Goal: Task Accomplishment & Management: Manage account settings

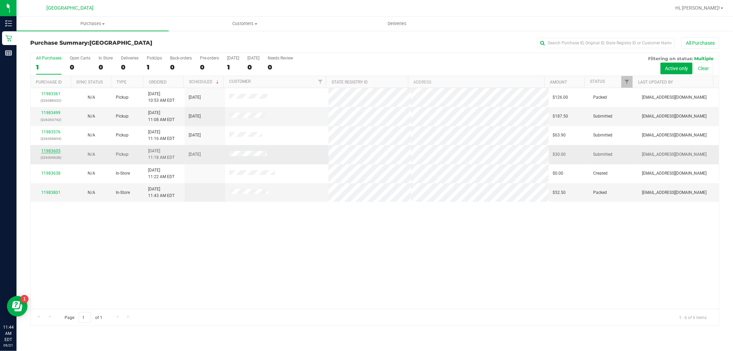
click at [53, 150] on link "11983605" at bounding box center [50, 150] width 19 height 5
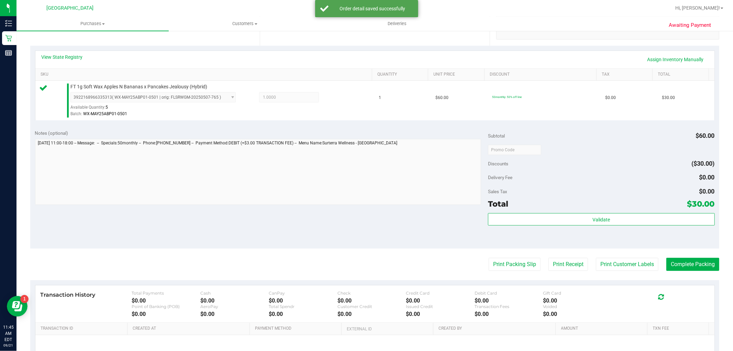
scroll to position [211, 0]
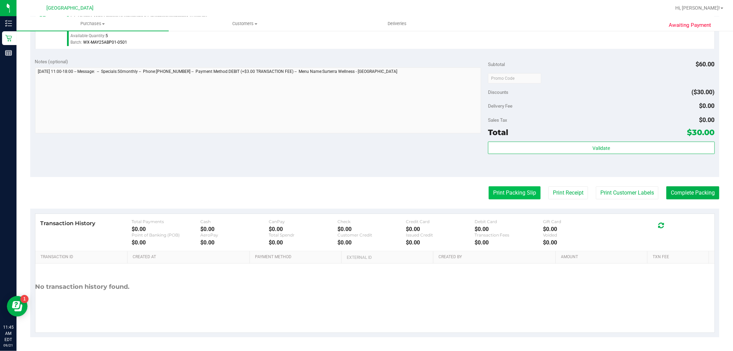
click at [503, 194] on button "Print Packing Slip" at bounding box center [514, 192] width 52 height 13
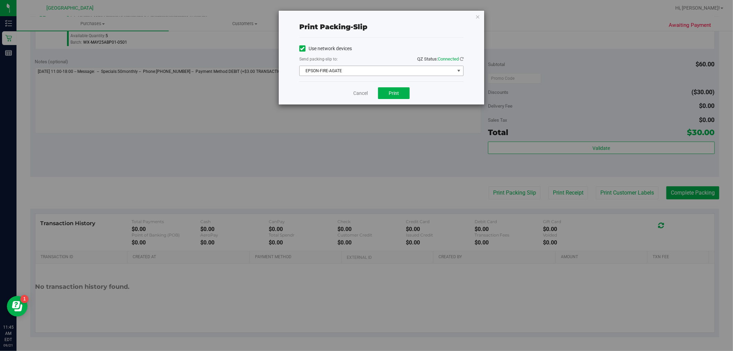
click at [433, 73] on span "EPSON-FIRE-AGATE" at bounding box center [377, 71] width 155 height 10
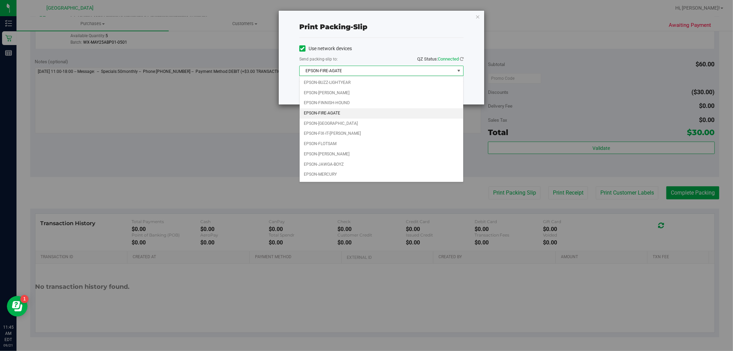
click at [490, 129] on div "Print packing-slip Use network devices Send packing-slip to: QZ Status: Connect…" at bounding box center [369, 175] width 738 height 351
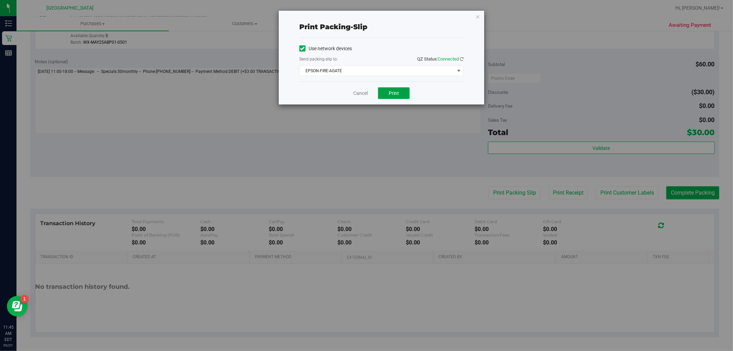
click at [397, 91] on span "Print" at bounding box center [394, 92] width 10 height 5
click at [479, 18] on icon "button" at bounding box center [477, 16] width 5 height 8
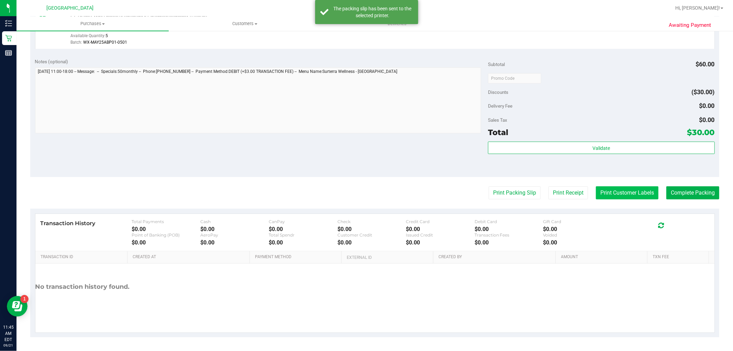
click at [622, 187] on button "Print Customer Labels" at bounding box center [627, 192] width 63 height 13
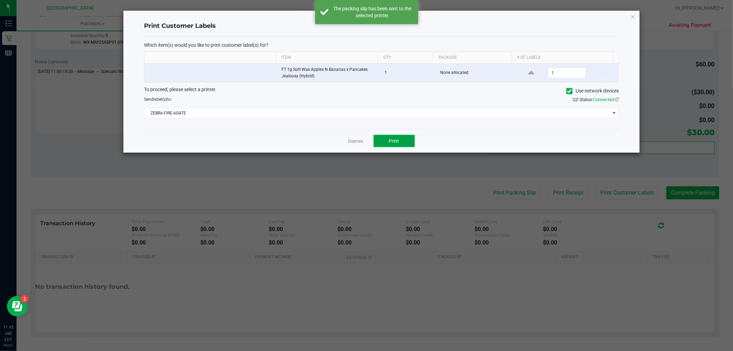
click at [403, 139] on button "Print" at bounding box center [393, 141] width 41 height 12
click at [631, 12] on icon "button" at bounding box center [632, 16] width 5 height 8
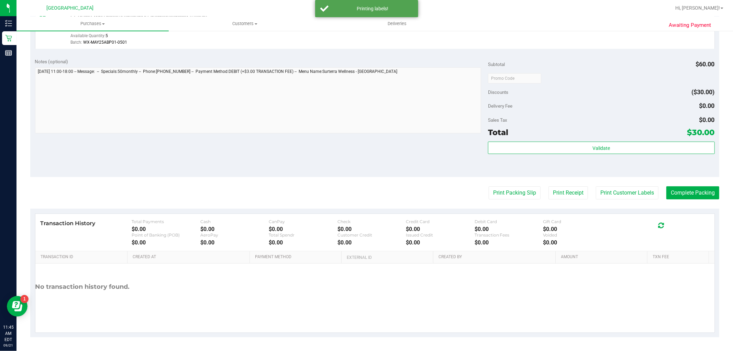
click at [678, 184] on purchase-details "Back Edit Purchase Cancel Purchase View Profile # 11983605 BioTrack ID: - Submi…" at bounding box center [374, 81] width 689 height 511
click at [678, 187] on button "Complete Packing" at bounding box center [692, 192] width 53 height 13
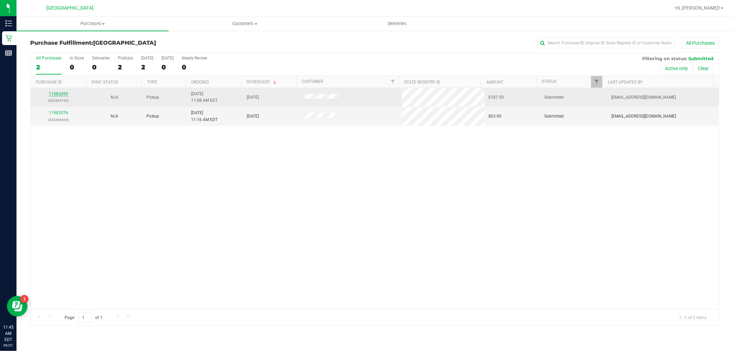
click at [53, 93] on link "11983499" at bounding box center [58, 93] width 19 height 5
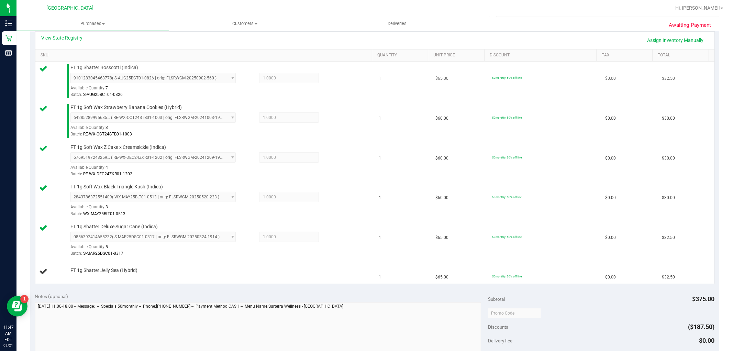
scroll to position [153, 0]
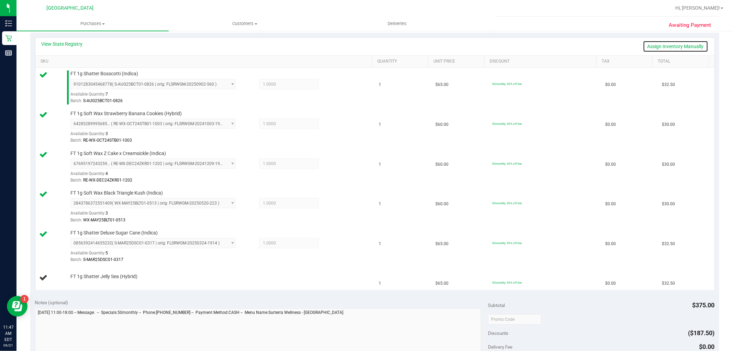
click at [669, 49] on link "Assign Inventory Manually" at bounding box center [675, 47] width 65 height 12
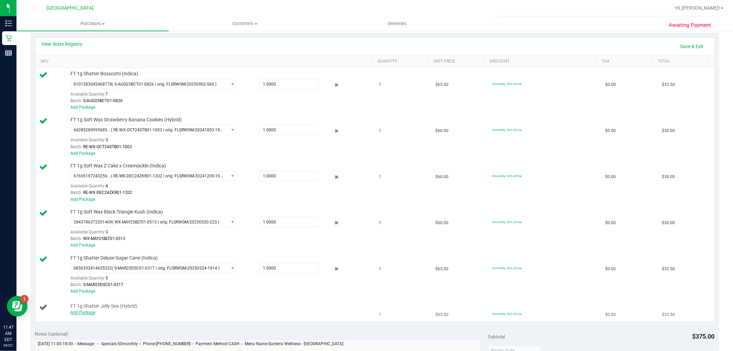
click at [75, 312] on link "Add Package" at bounding box center [82, 312] width 25 height 5
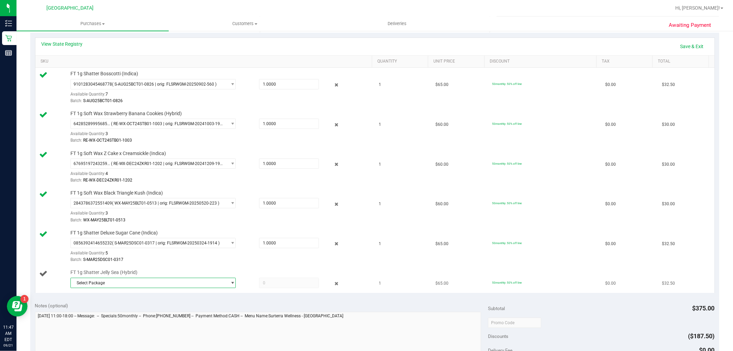
click at [216, 282] on span "Select Package" at bounding box center [149, 283] width 156 height 10
click at [162, 311] on span "( S-MAY25JGN01-0522 | orig: FLSRWGM-20250530-248 )" at bounding box center [166, 311] width 105 height 5
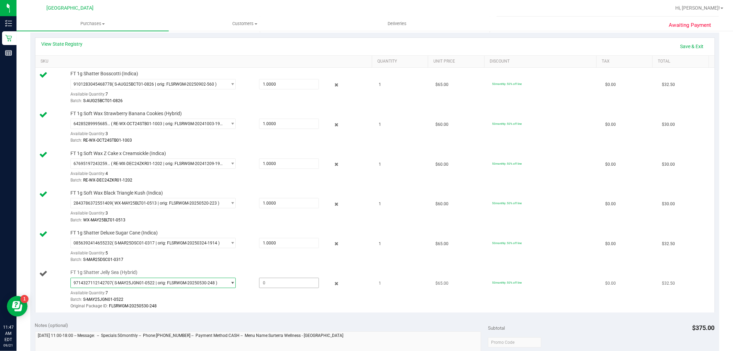
click at [279, 282] on span at bounding box center [289, 283] width 60 height 10
type input "1"
type input "1.0000"
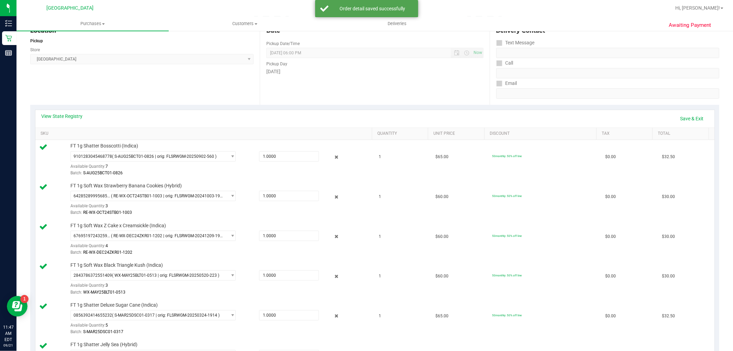
scroll to position [0, 0]
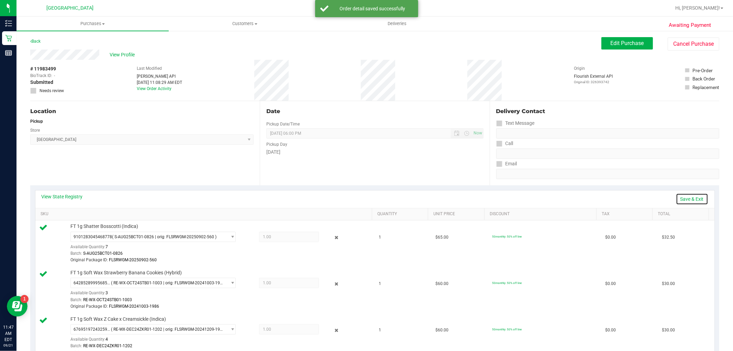
click at [689, 195] on link "Save & Exit" at bounding box center [692, 199] width 32 height 12
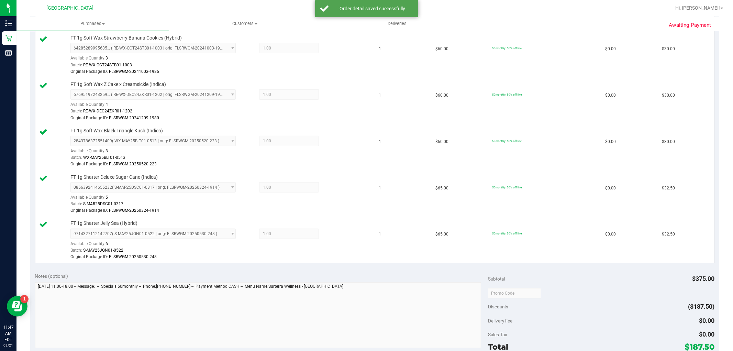
scroll to position [382, 0]
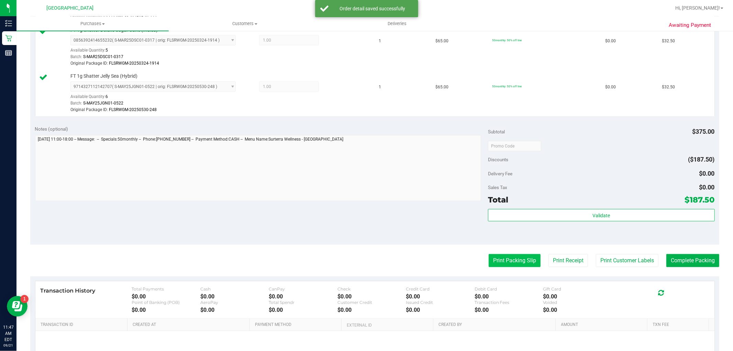
click at [524, 267] on button "Print Packing Slip" at bounding box center [514, 260] width 52 height 13
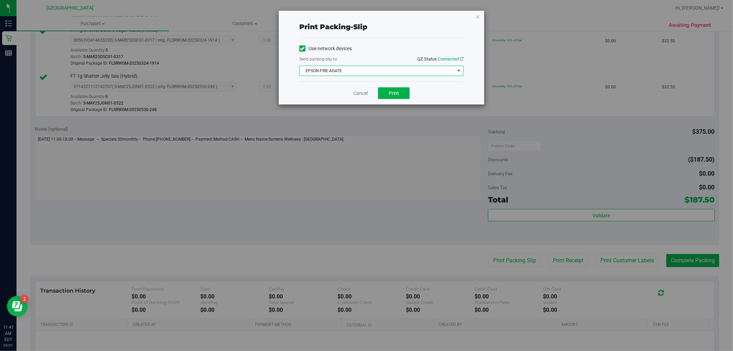
click at [412, 71] on span "EPSON-FIRE-AGATE" at bounding box center [377, 71] width 155 height 10
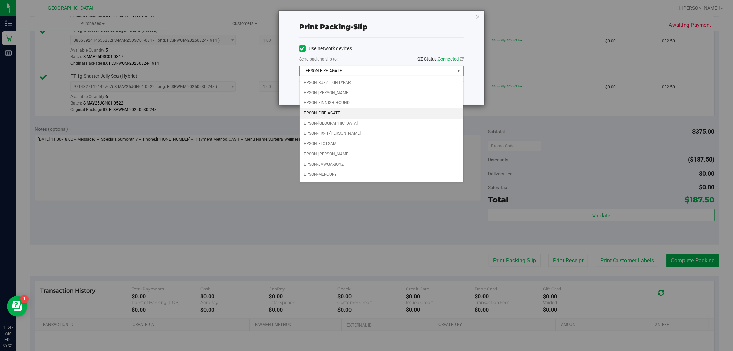
click at [357, 194] on div "Print packing-slip Use network devices Send packing-slip to: QZ Status: Connect…" at bounding box center [369, 175] width 738 height 351
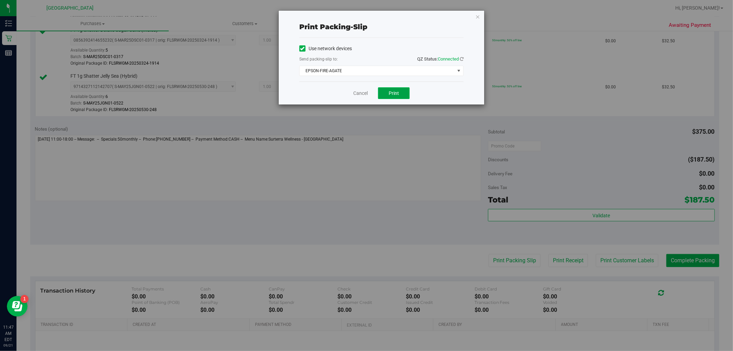
click at [396, 94] on span "Print" at bounding box center [394, 92] width 10 height 5
click at [478, 15] on icon "button" at bounding box center [477, 16] width 5 height 8
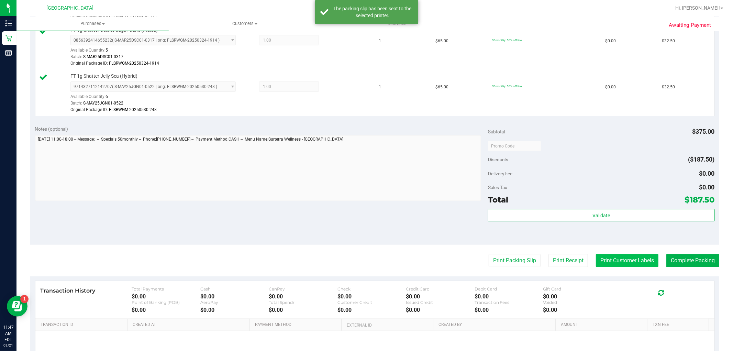
click at [617, 265] on button "Print Customer Labels" at bounding box center [627, 260] width 63 height 13
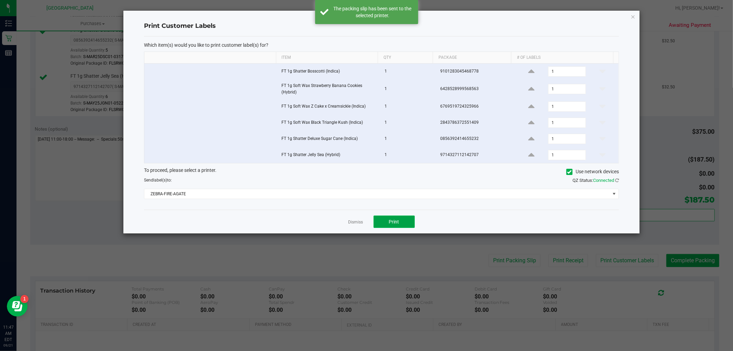
click at [409, 218] on button "Print" at bounding box center [393, 221] width 41 height 12
click at [632, 17] on icon "button" at bounding box center [632, 16] width 5 height 8
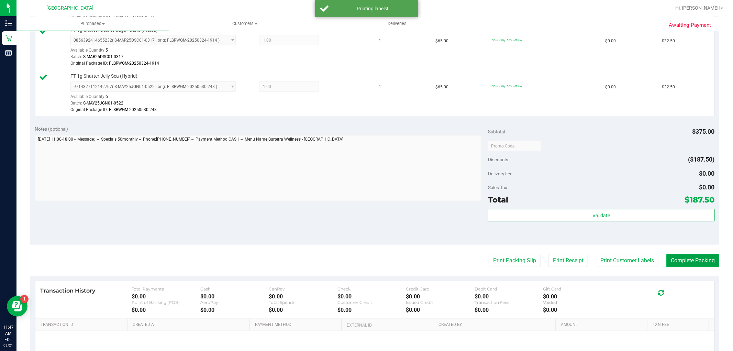
click at [703, 258] on button "Complete Packing" at bounding box center [692, 260] width 53 height 13
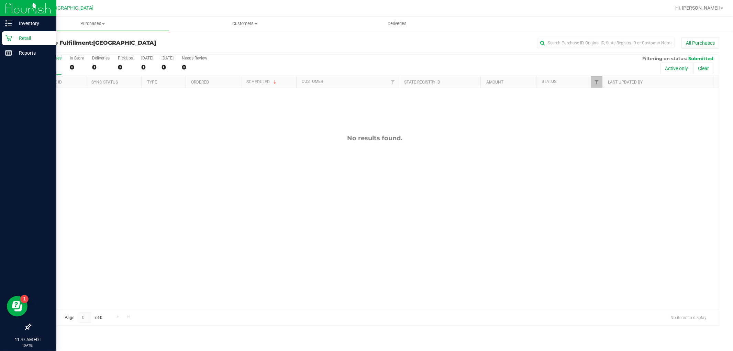
click at [9, 39] on icon at bounding box center [8, 38] width 7 height 7
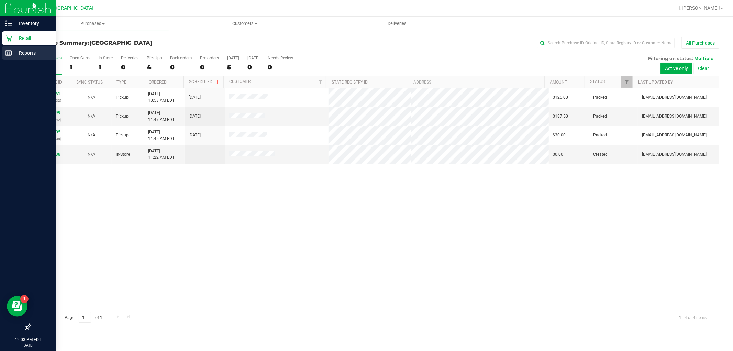
click at [9, 52] on line at bounding box center [8, 52] width 6 height 0
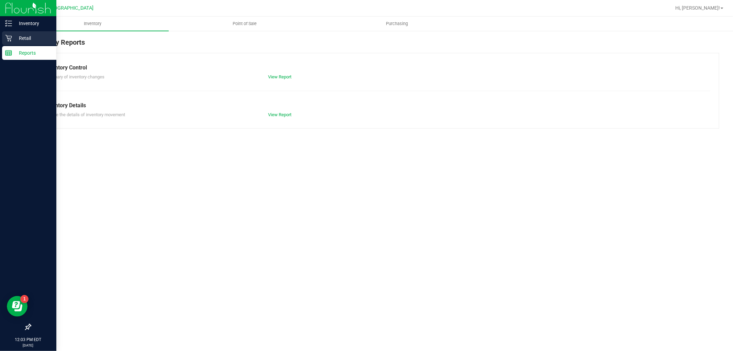
click at [20, 40] on p "Retail" at bounding box center [32, 38] width 41 height 8
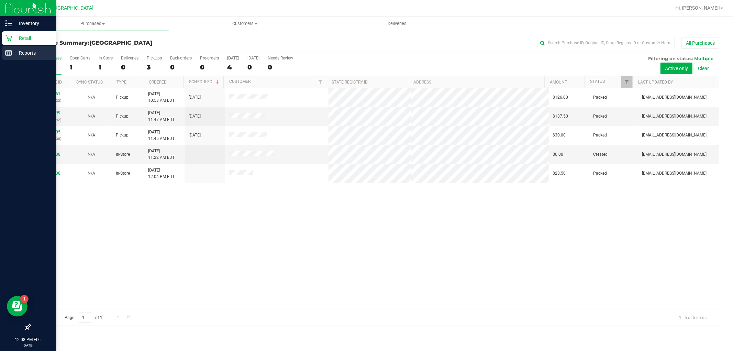
click at [28, 53] on p "Reports" at bounding box center [32, 53] width 41 height 8
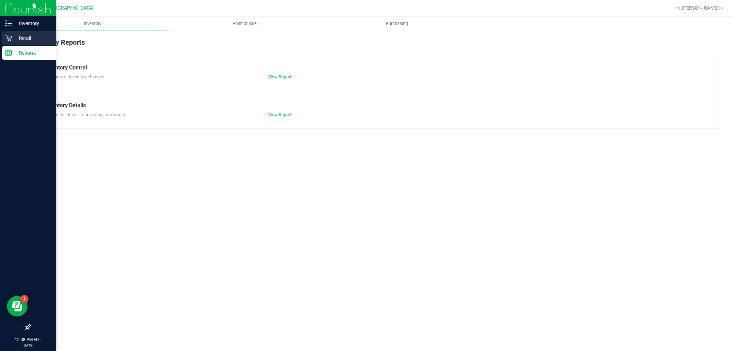
click at [40, 39] on p "Retail" at bounding box center [32, 38] width 41 height 8
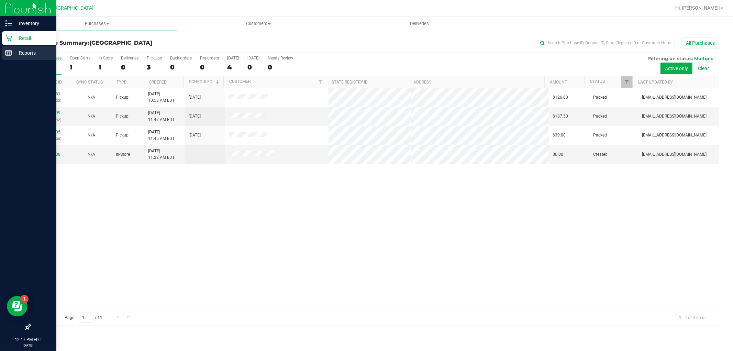
click at [14, 52] on p "Reports" at bounding box center [32, 53] width 41 height 8
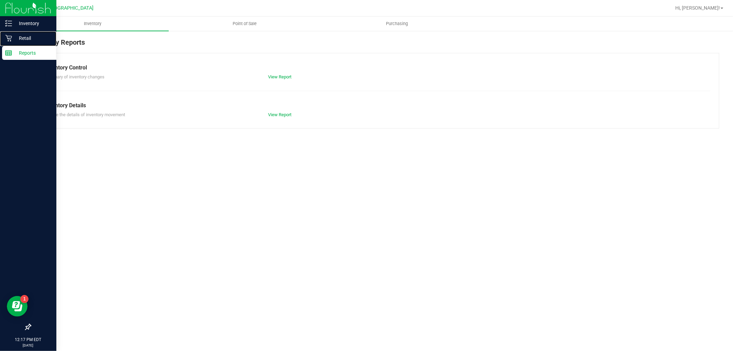
click at [38, 37] on p "Retail" at bounding box center [32, 38] width 41 height 8
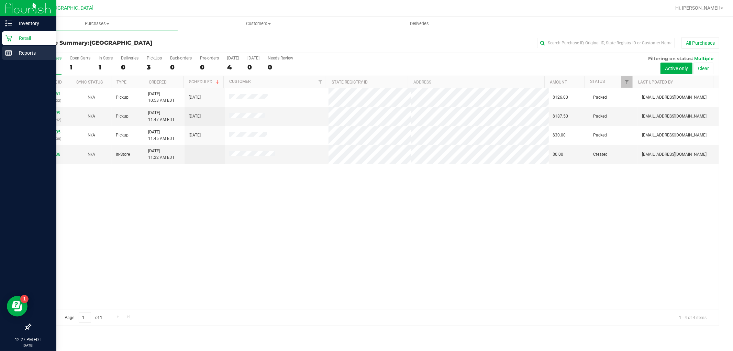
click at [25, 56] on p "Reports" at bounding box center [32, 53] width 41 height 8
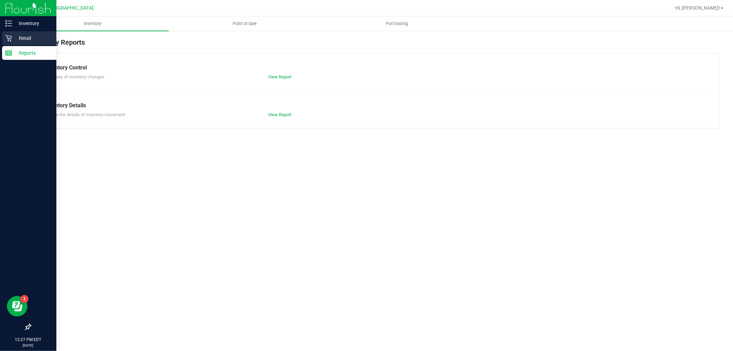
click at [40, 33] on div "Retail" at bounding box center [29, 38] width 54 height 14
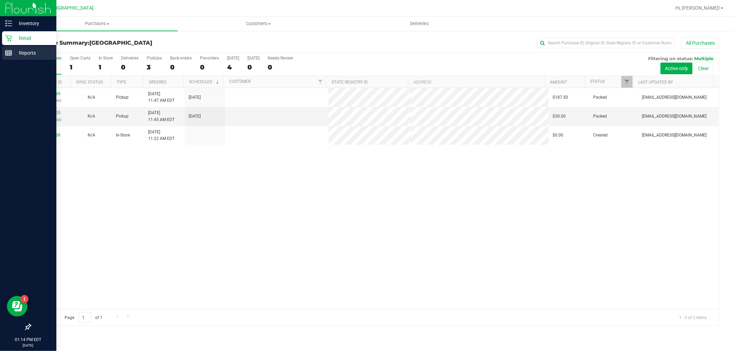
click at [15, 53] on p "Reports" at bounding box center [32, 53] width 41 height 8
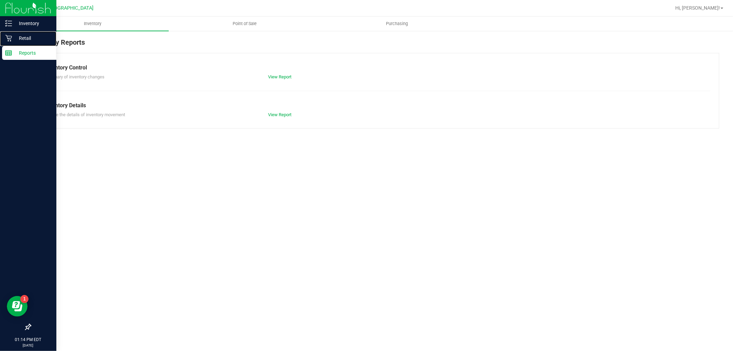
click at [18, 43] on div "Retail" at bounding box center [29, 38] width 54 height 14
